Goal: Find specific page/section: Find specific page/section

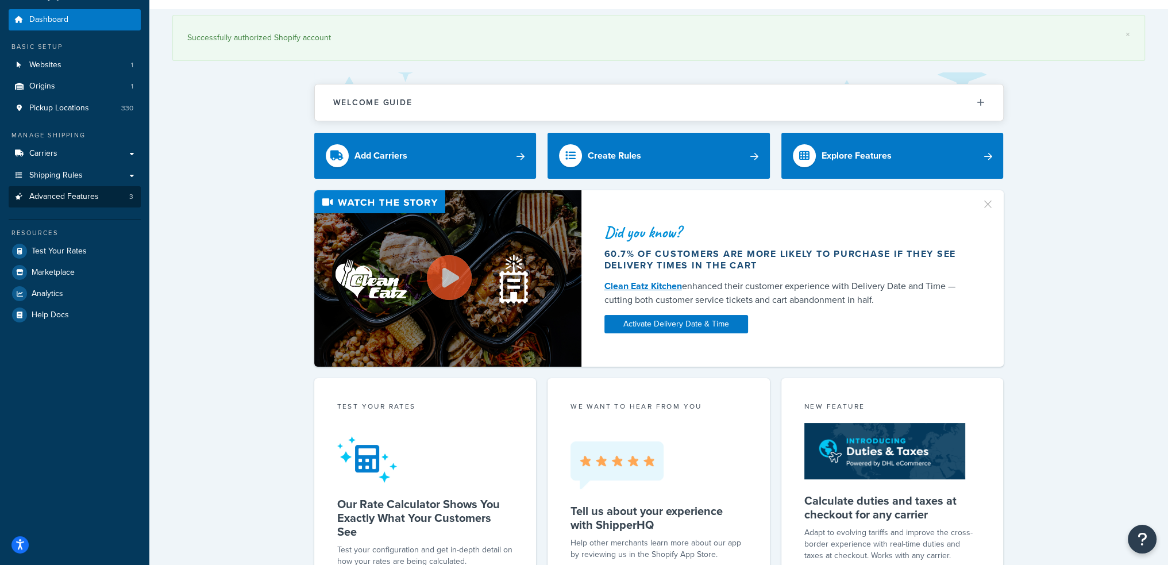
scroll to position [57, 0]
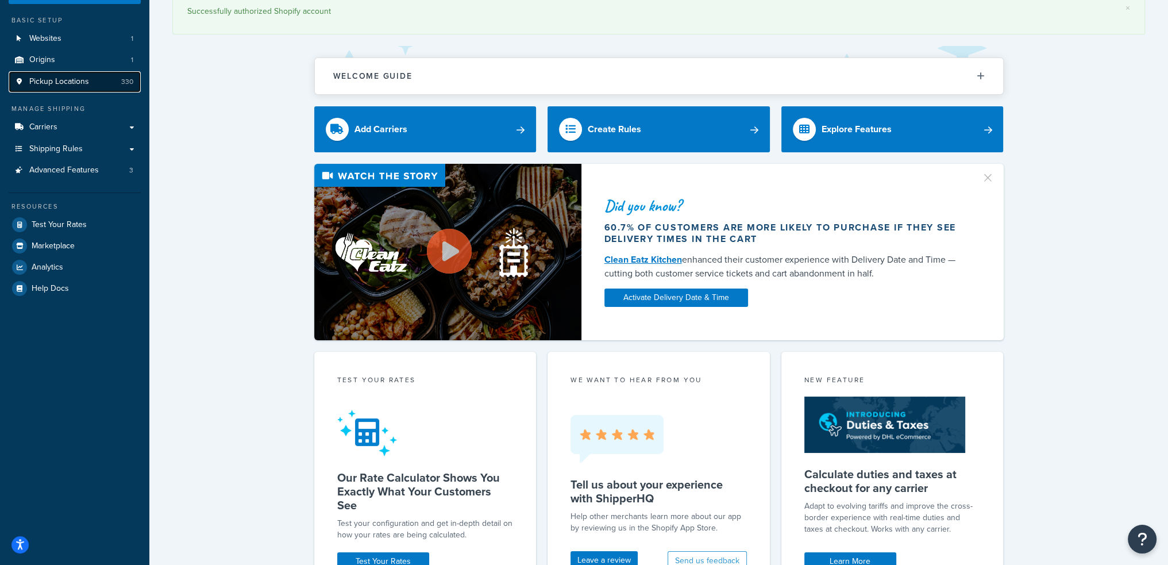
click at [60, 84] on span "Pickup Locations" at bounding box center [59, 82] width 60 height 10
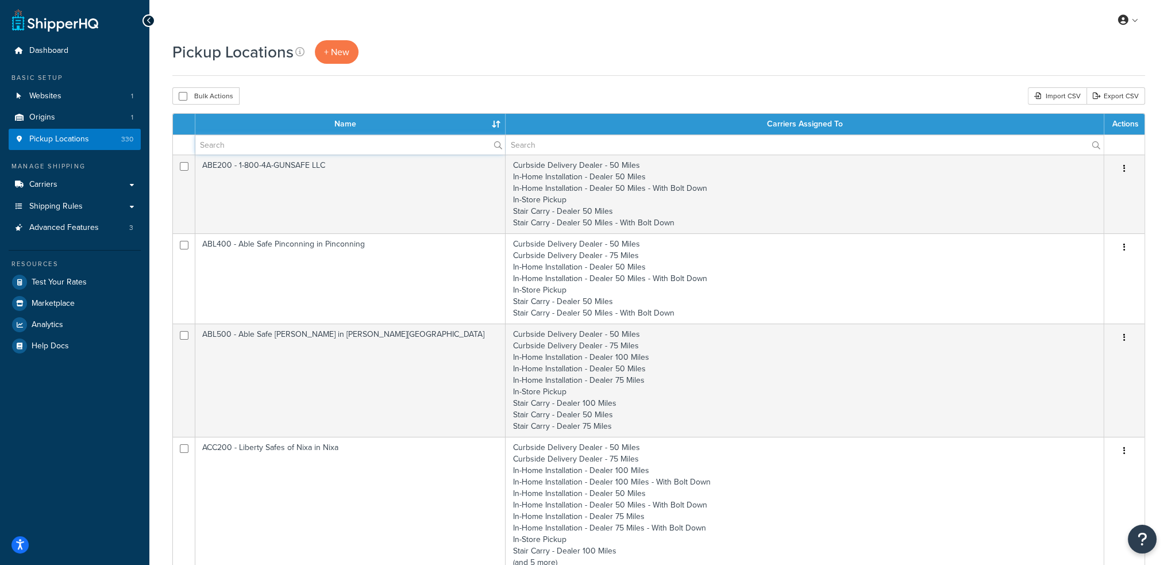
click at [258, 151] on input "text" at bounding box center [350, 145] width 310 height 20
type input "m"
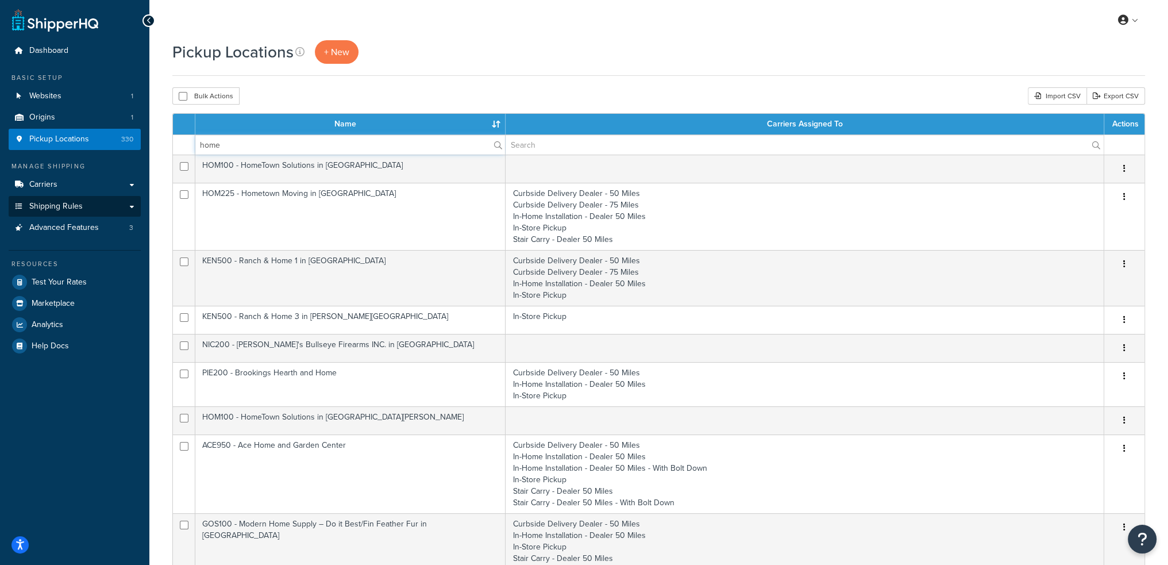
type input "home"
